Goal: Find specific page/section: Find specific page/section

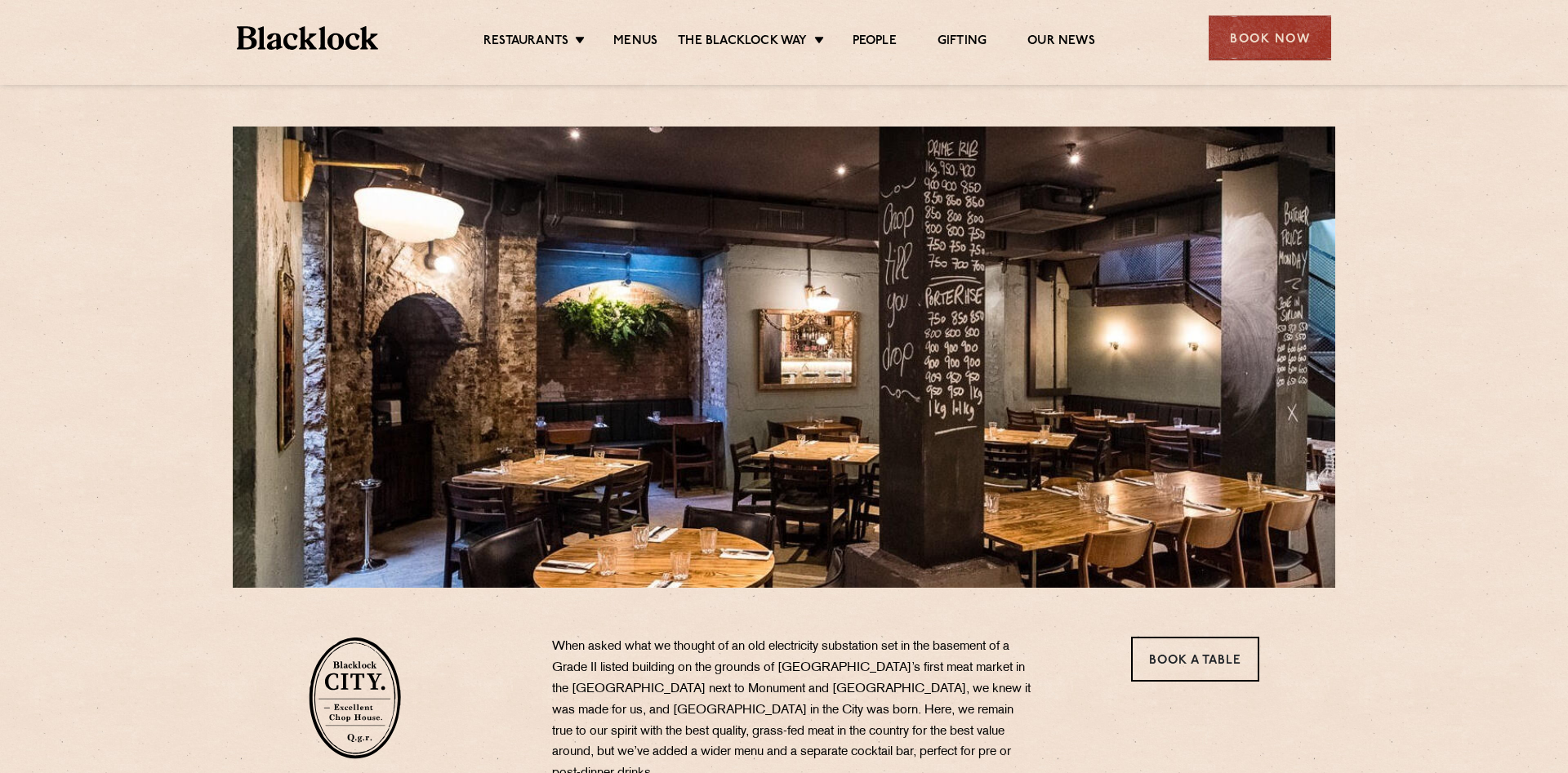
click at [622, 31] on ul "Restaurants Soho City Shoreditch Covent Garden Canary Wharf Manchester Birmingh…" at bounding box center [789, 38] width 822 height 26
click at [626, 47] on link "Menus" at bounding box center [635, 42] width 44 height 18
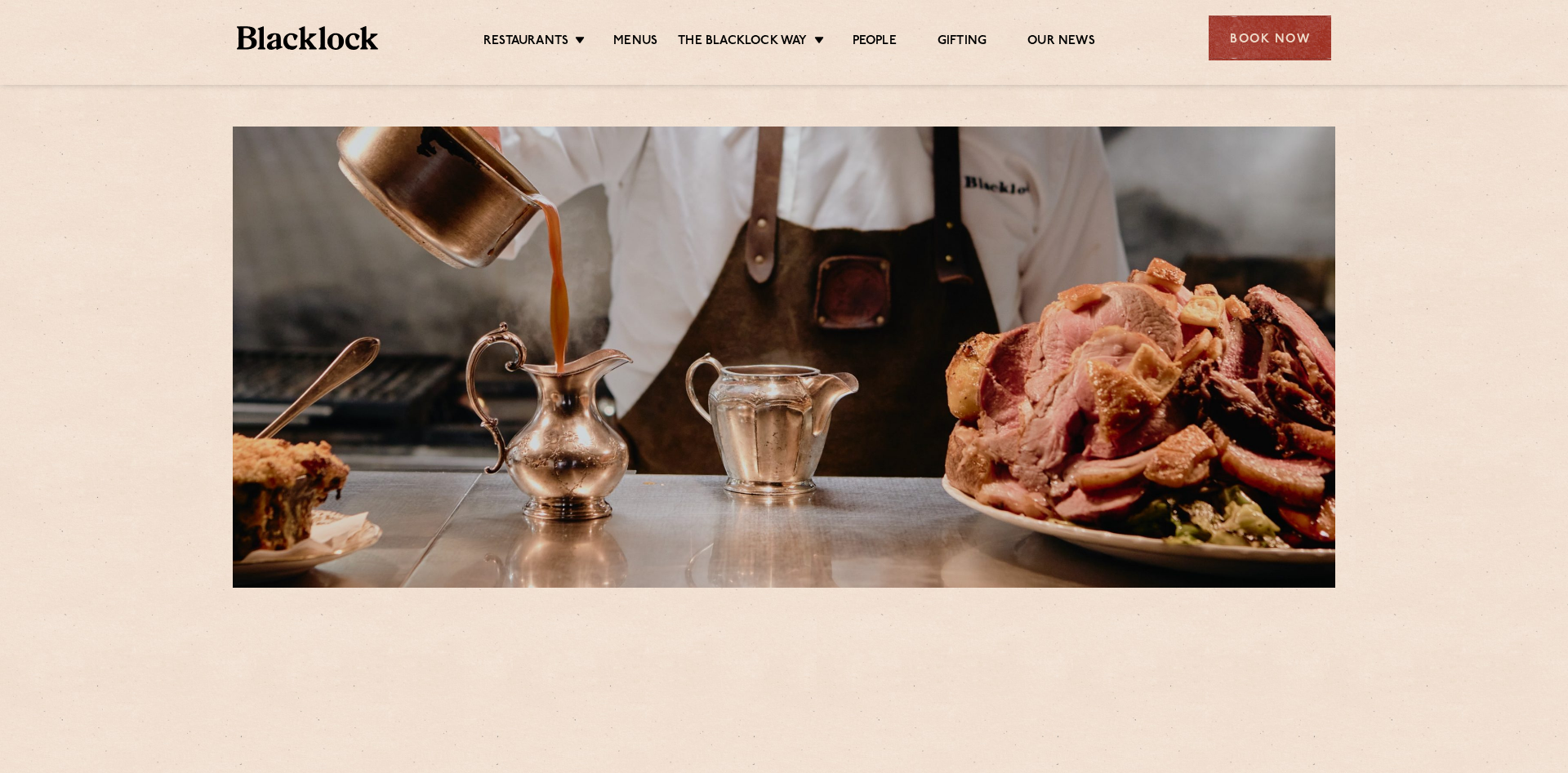
click at [699, 21] on div "Restaurants Soho City Shoreditch Covent Garden Canary Wharf Manchester Birmingh…" at bounding box center [784, 36] width 1144 height 72
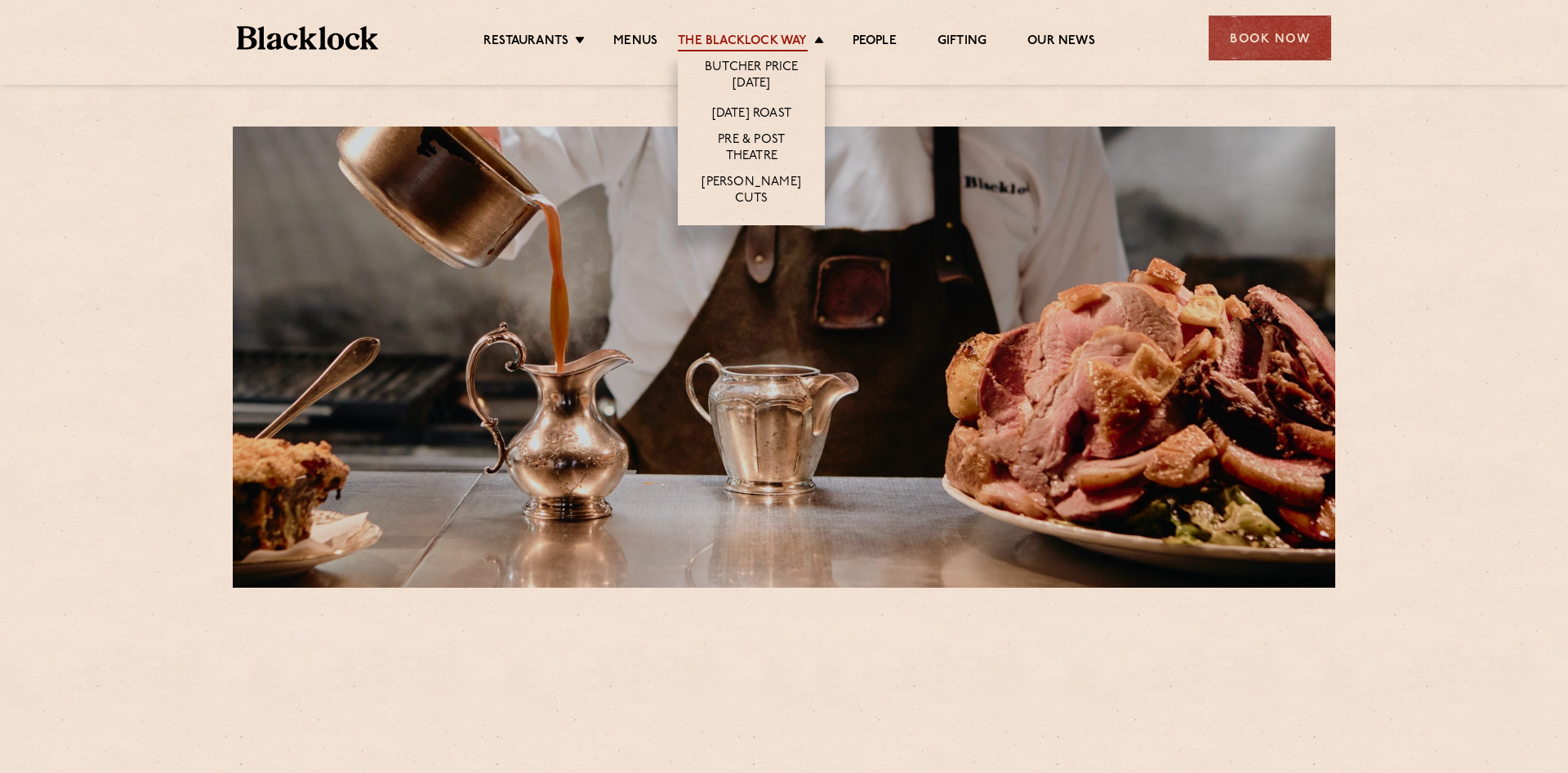
click at [720, 38] on link "The Blacklock Way" at bounding box center [743, 42] width 129 height 18
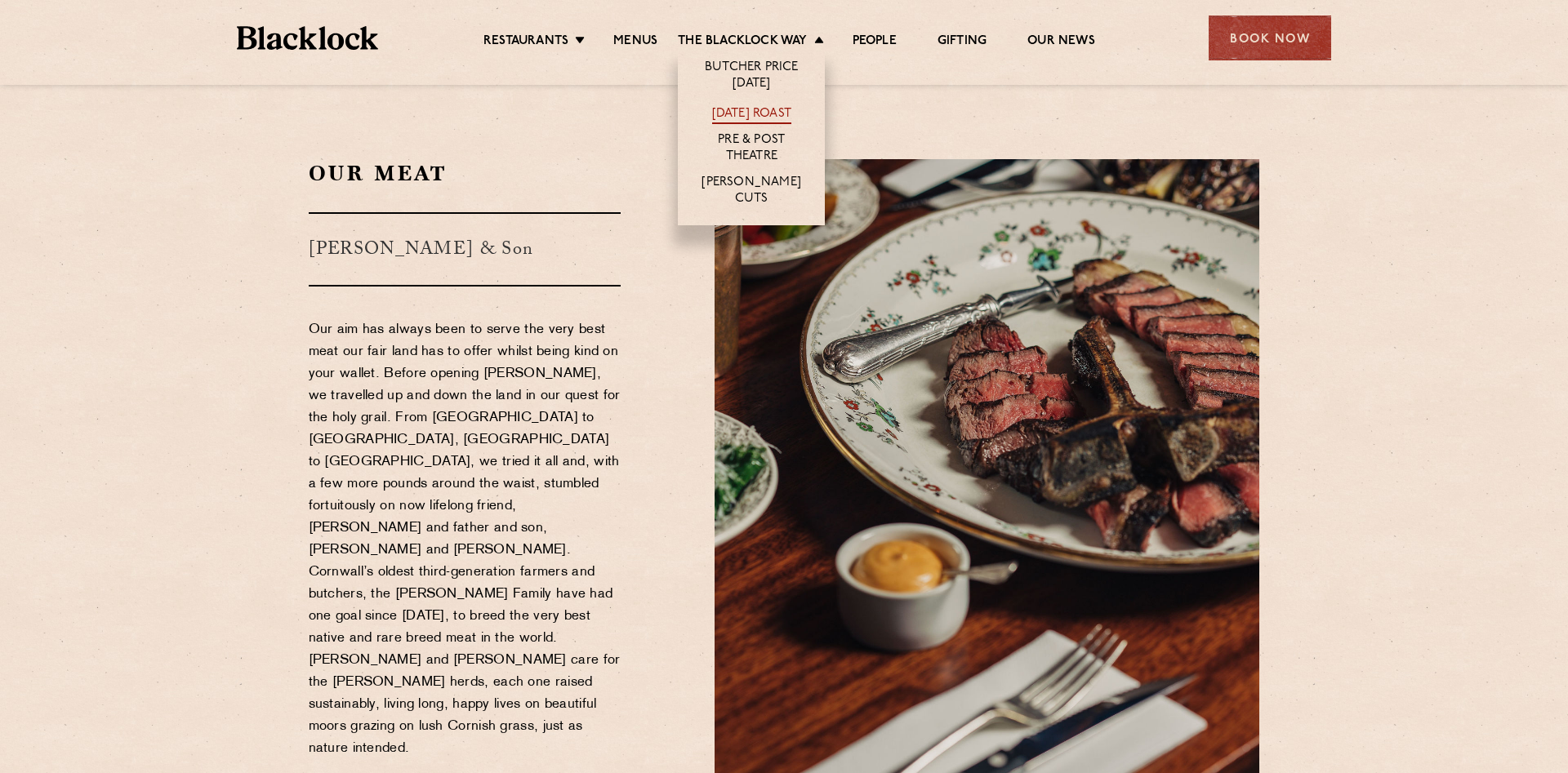
click at [753, 107] on link "[DATE] Roast" at bounding box center [752, 115] width 80 height 18
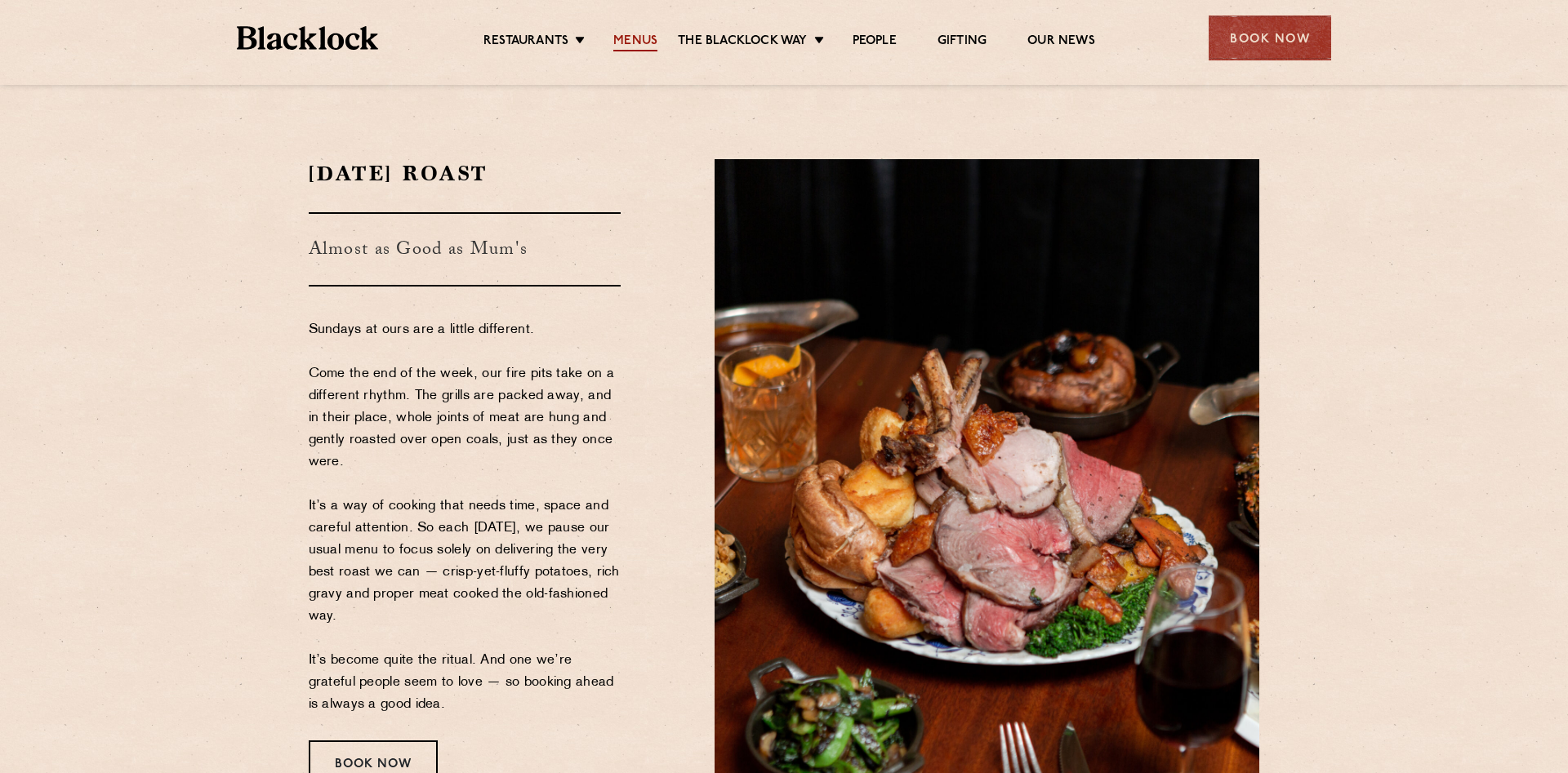
click at [640, 51] on link "Menus" at bounding box center [635, 42] width 44 height 18
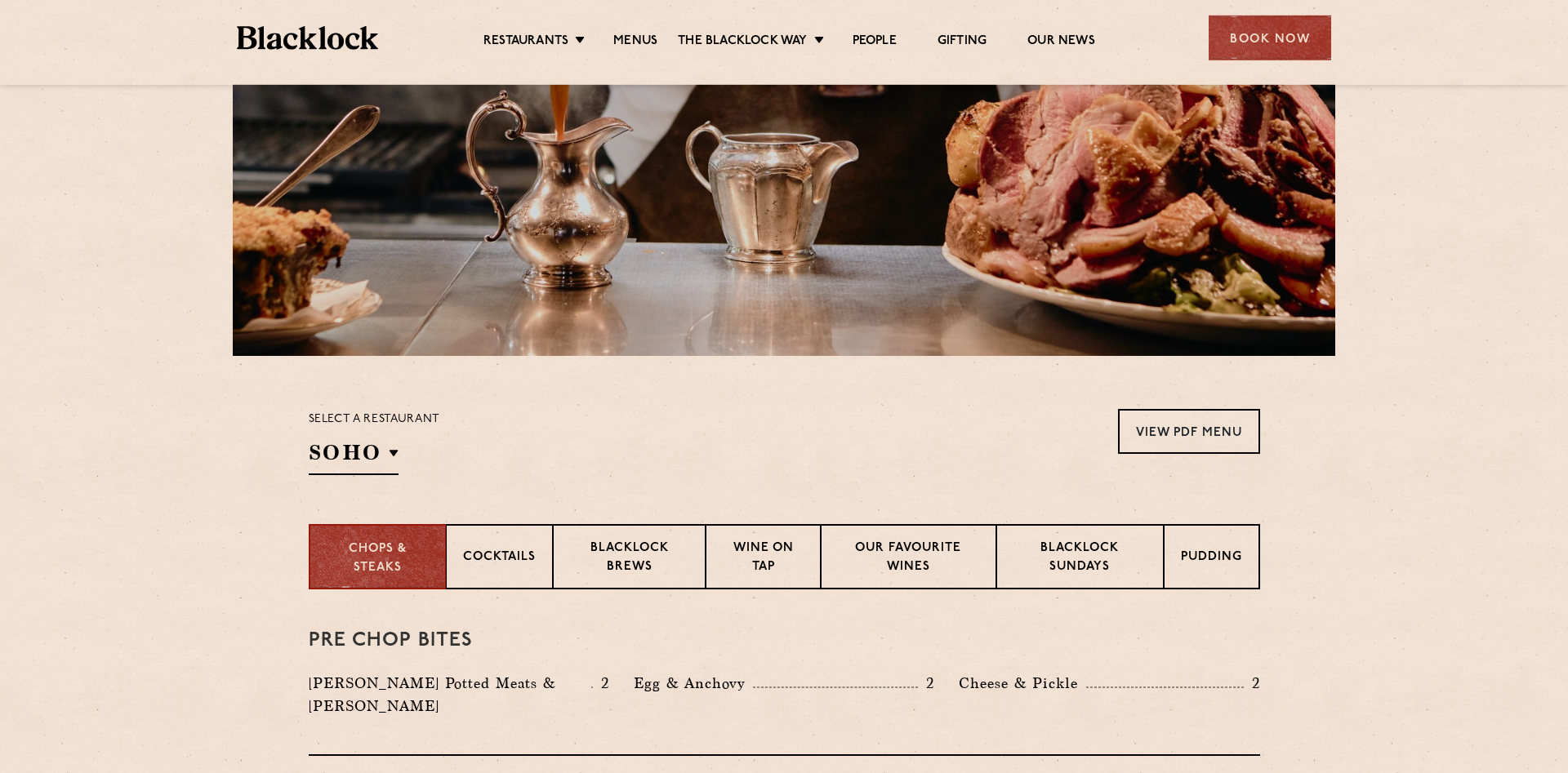
scroll to position [333, 0]
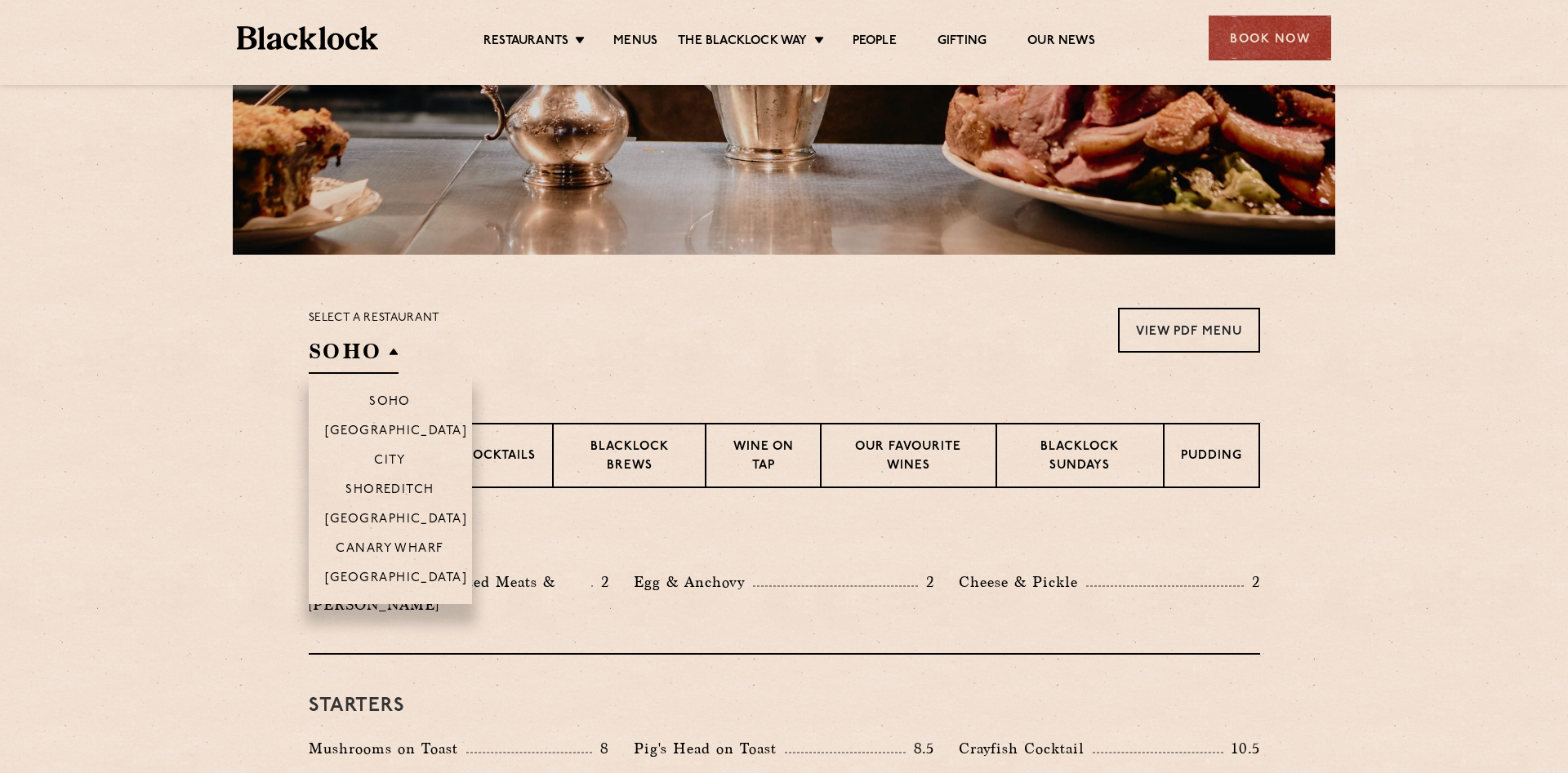
click at [379, 342] on h2 "SOHO" at bounding box center [354, 355] width 89 height 37
click at [396, 459] on p "City" at bounding box center [390, 462] width 32 height 16
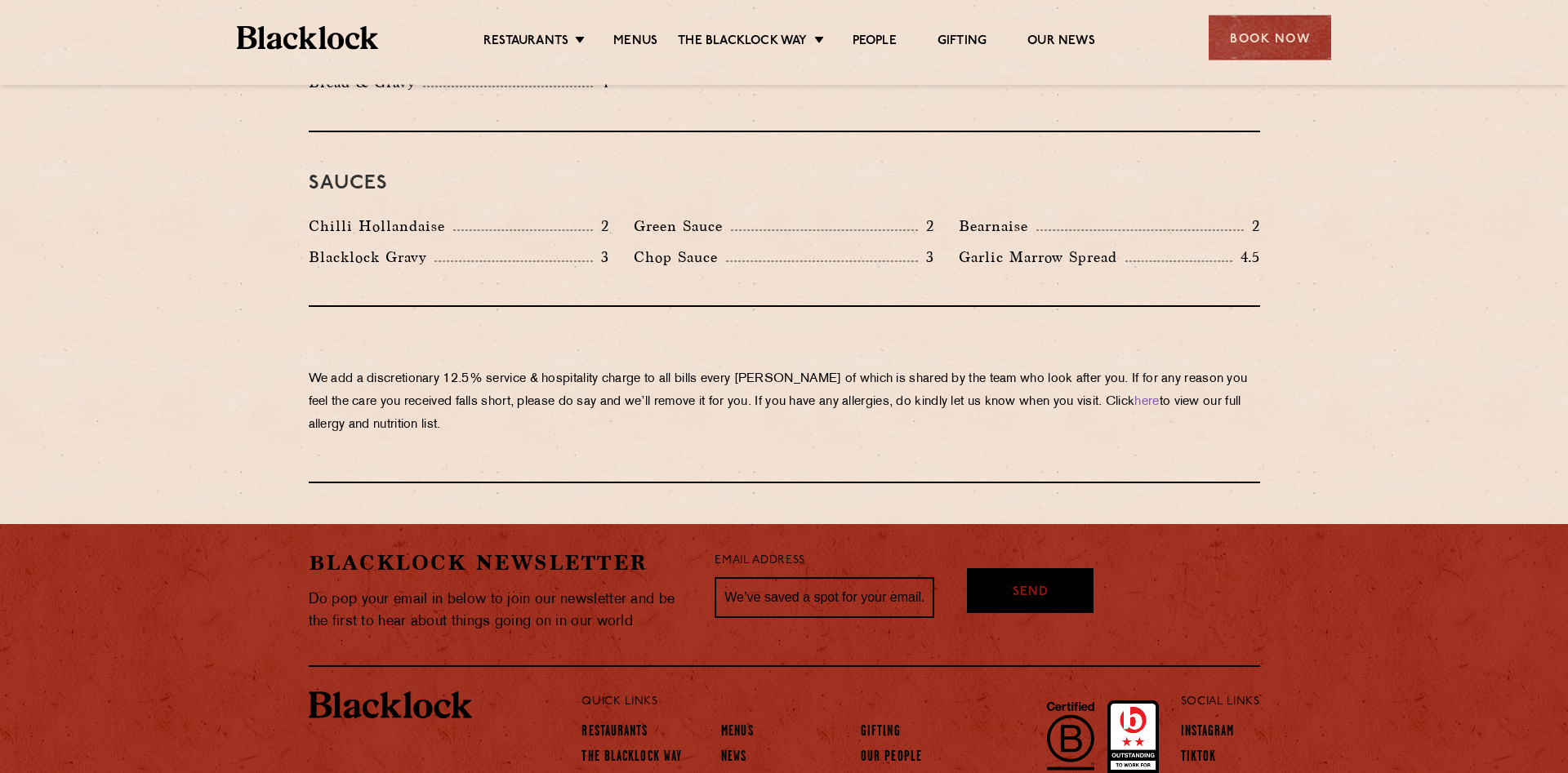
scroll to position [2748, 0]
